Goal: Task Accomplishment & Management: Use online tool/utility

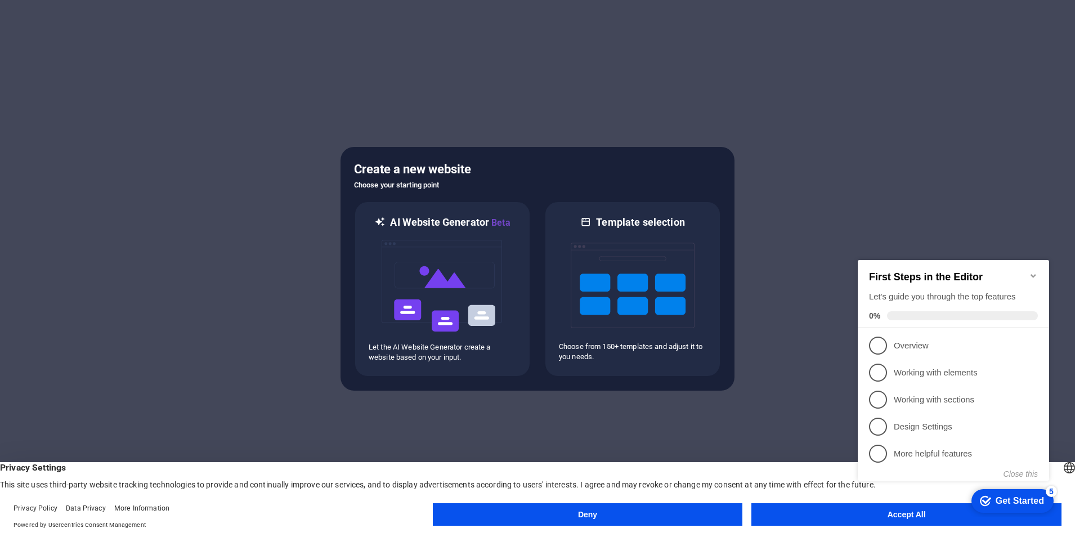
click at [847, 515] on button "Accept All" at bounding box center [906, 514] width 310 height 23
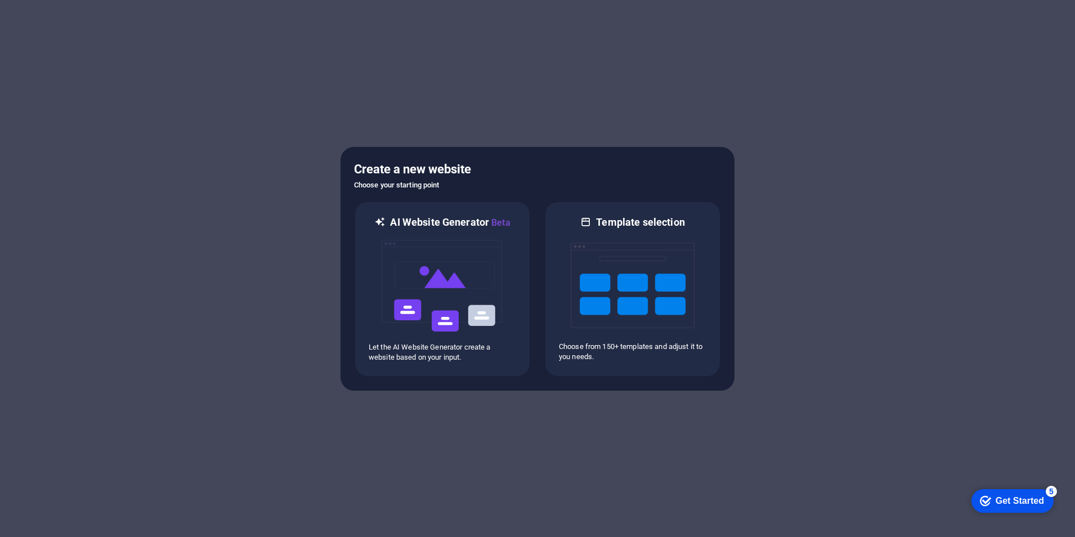
drag, startPoint x: 1016, startPoint y: 508, endPoint x: 1127, endPoint y: 747, distance: 264.1
click at [1017, 508] on div "checkmark Get Started 5" at bounding box center [1012, 501] width 82 height 24
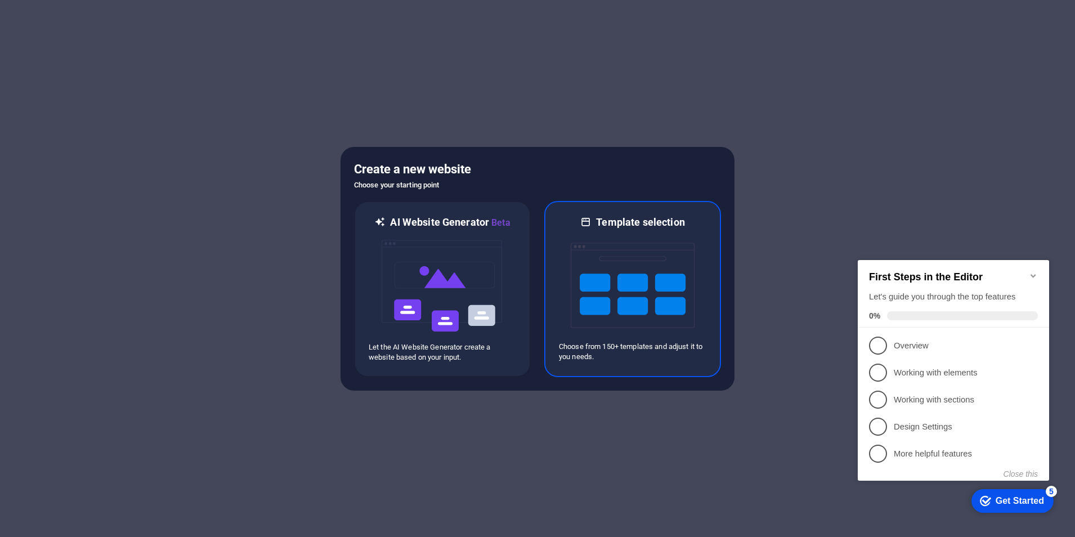
click at [634, 317] on img at bounding box center [633, 285] width 124 height 113
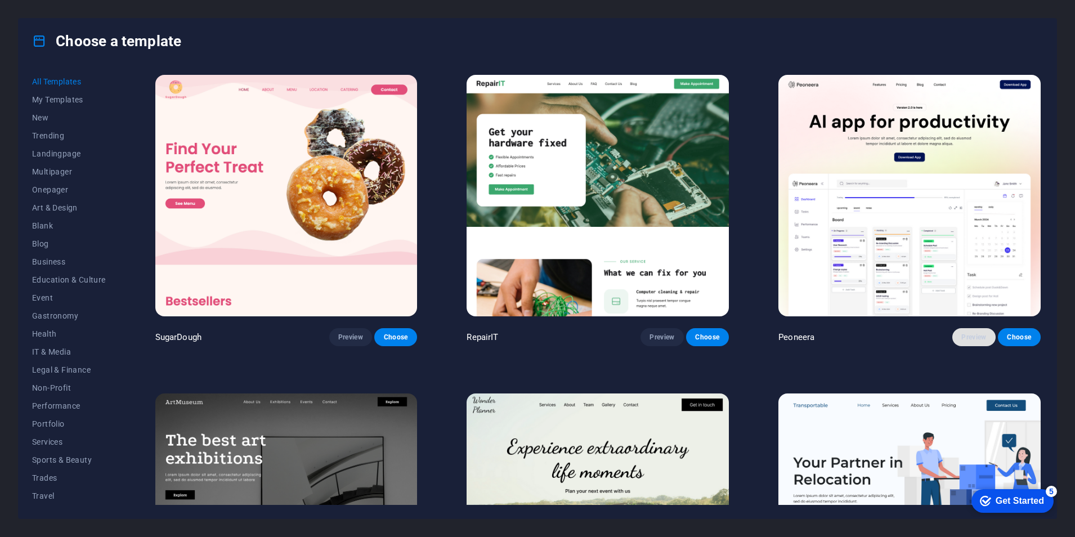
scroll to position [169, 0]
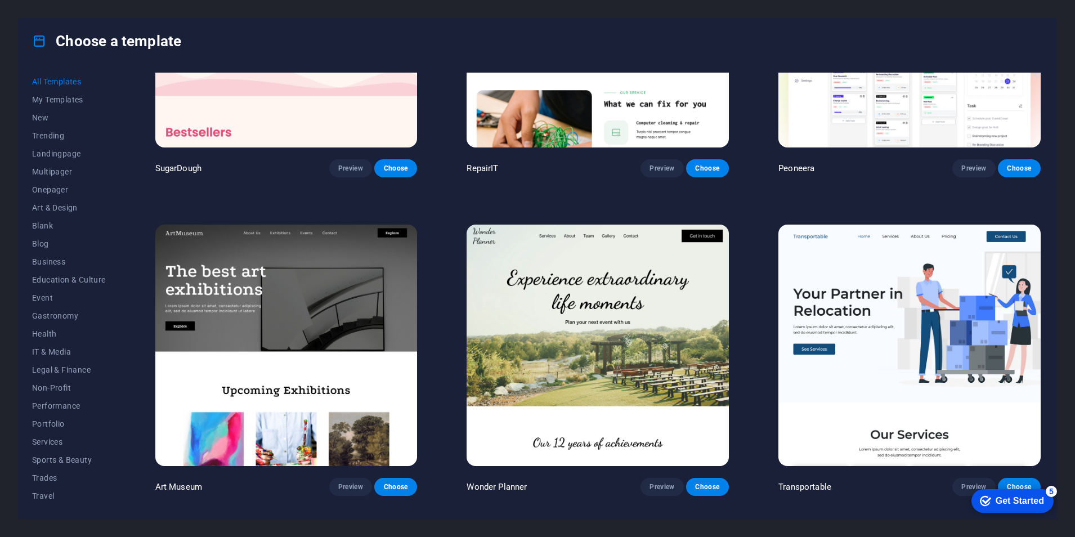
click at [837, 315] on img at bounding box center [909, 345] width 262 height 241
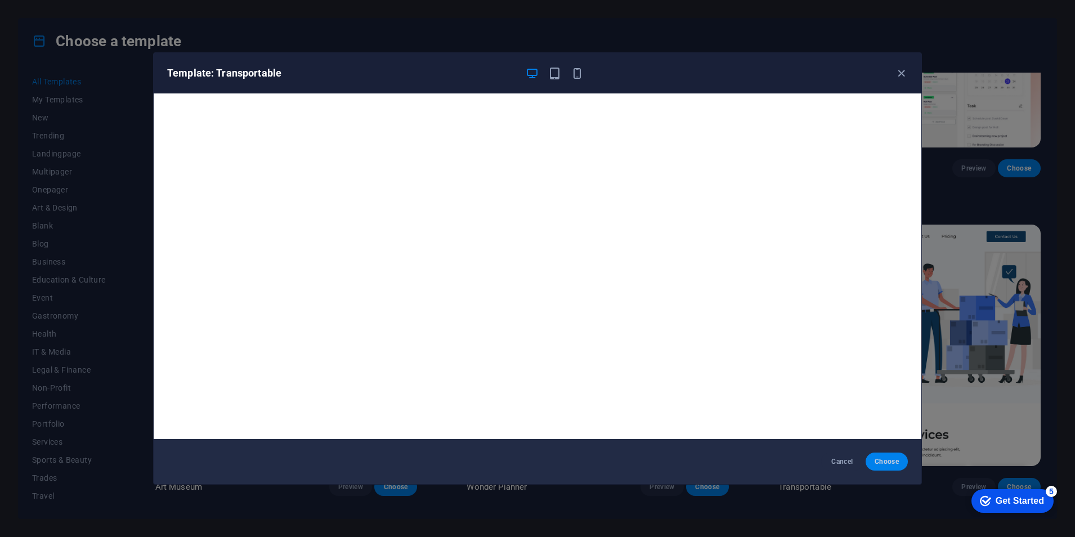
click at [893, 456] on button "Choose" at bounding box center [887, 461] width 42 height 18
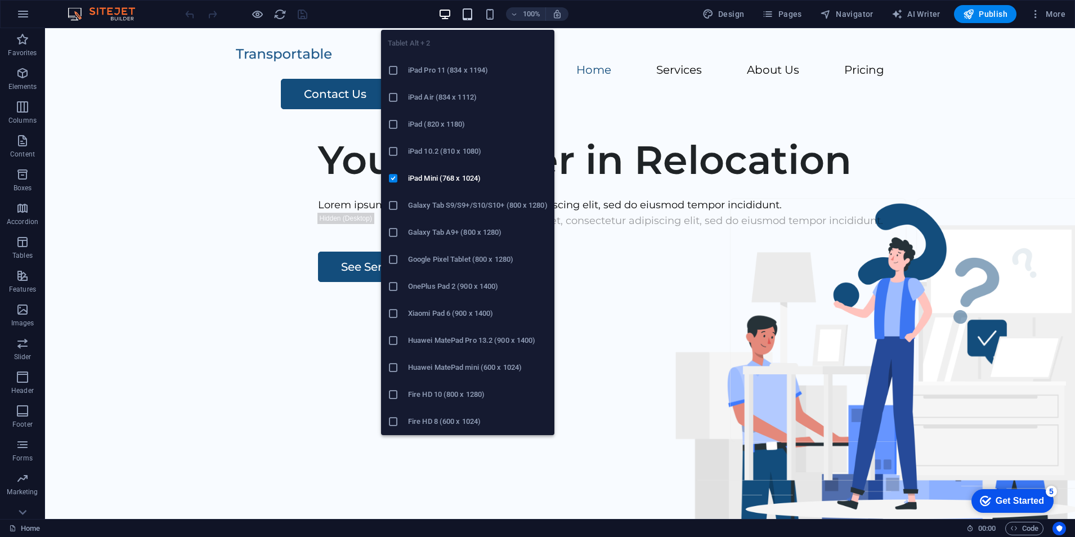
click at [473, 12] on icon "button" at bounding box center [467, 14] width 13 height 13
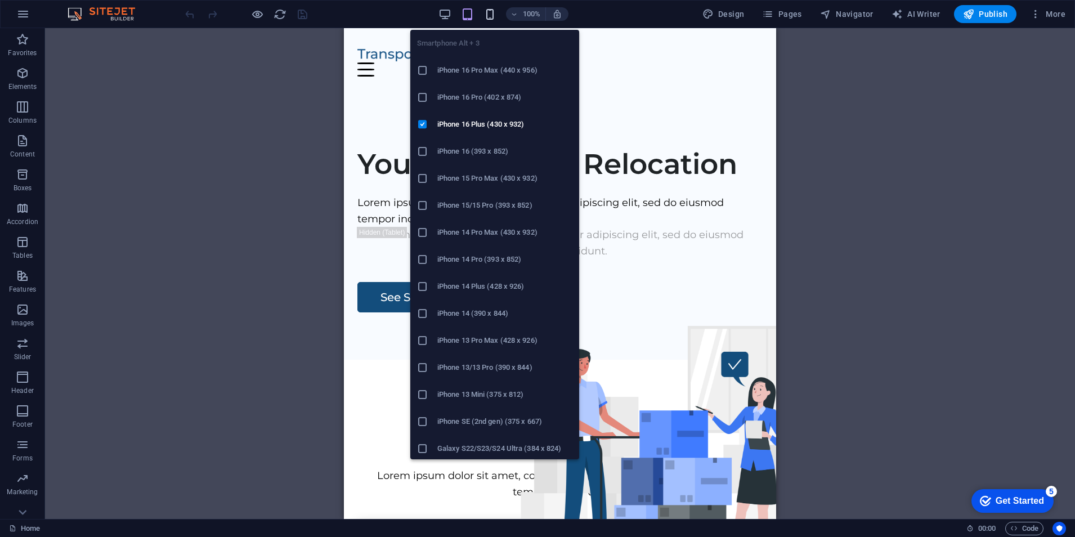
click at [491, 14] on icon "button" at bounding box center [489, 14] width 13 height 13
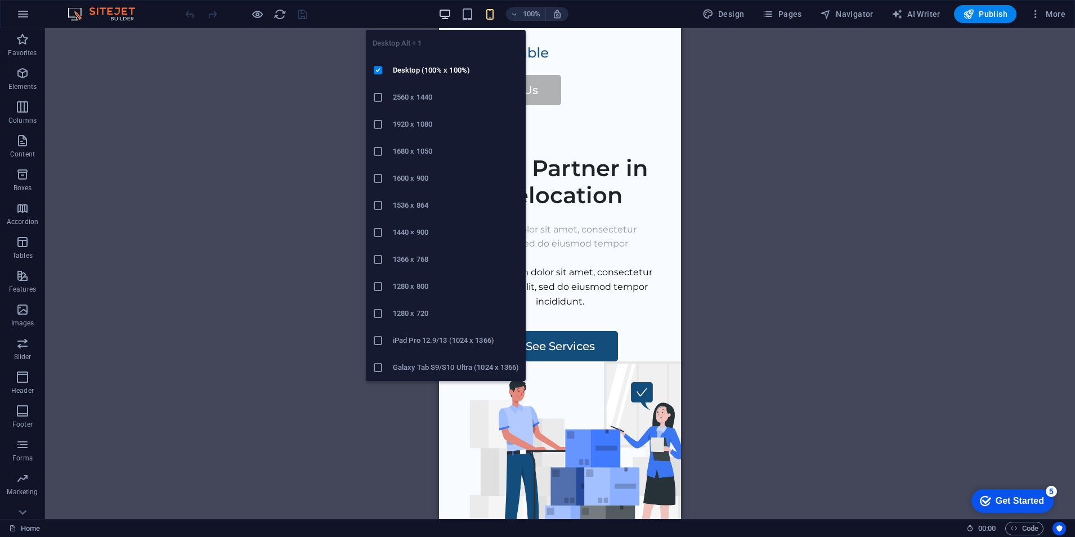
click at [449, 16] on icon "button" at bounding box center [444, 14] width 13 height 13
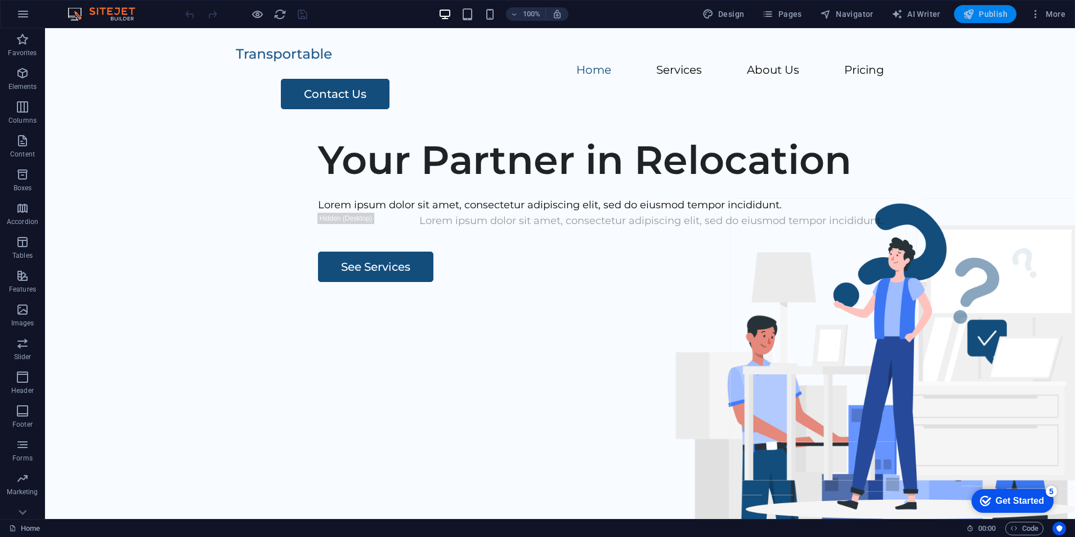
click at [984, 15] on span "Publish" at bounding box center [985, 13] width 44 height 11
